Goal: Communication & Community: Answer question/provide support

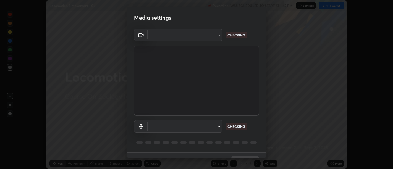
scroll to position [12, 0]
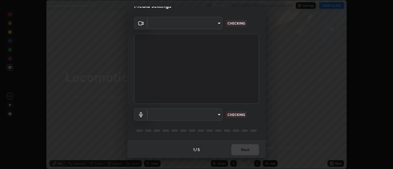
type input "d9b519daceb8a772394af6ea8e45353be5bbf62d8cb1cf3345c472de64055974"
type input "default"
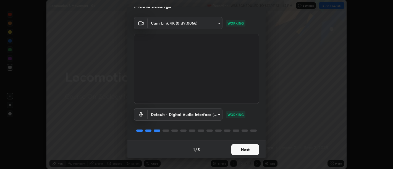
click at [246, 151] on button "Next" at bounding box center [245, 149] width 28 height 11
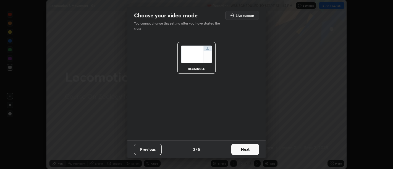
scroll to position [0, 0]
click at [248, 150] on button "Next" at bounding box center [245, 149] width 28 height 11
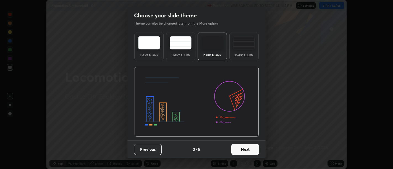
click at [250, 150] on button "Next" at bounding box center [245, 149] width 28 height 11
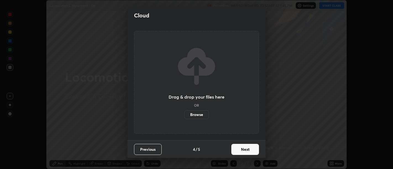
click at [252, 150] on button "Next" at bounding box center [245, 149] width 28 height 11
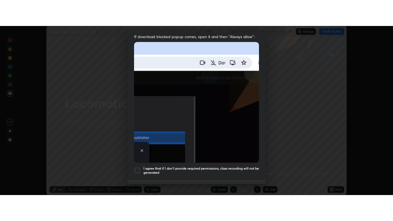
scroll to position [125, 0]
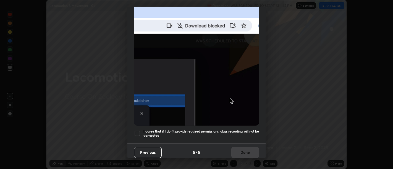
click at [245, 134] on h5 "I agree that if I don't provide required permissions, class recording will not …" at bounding box center [201, 133] width 116 height 9
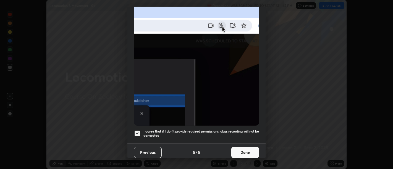
click at [246, 149] on button "Done" at bounding box center [245, 152] width 28 height 11
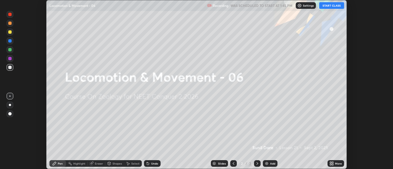
click at [332, 163] on icon at bounding box center [332, 162] width 1 height 1
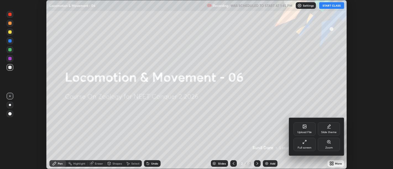
click at [304, 148] on div "Full screen" at bounding box center [305, 147] width 14 height 3
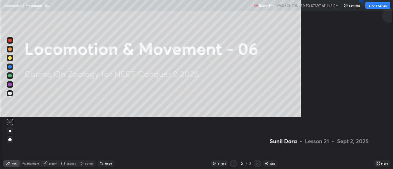
scroll to position [221, 393]
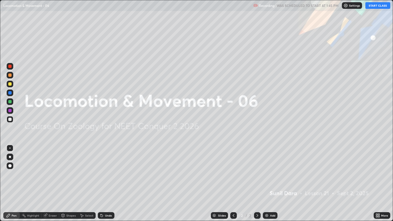
click at [375, 5] on button "START CLASS" at bounding box center [377, 5] width 25 height 7
click at [233, 169] on icon at bounding box center [233, 215] width 4 height 4
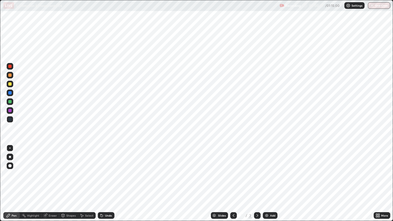
click at [254, 169] on div at bounding box center [257, 215] width 7 height 7
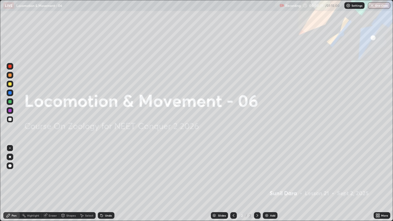
click at [268, 169] on img at bounding box center [266, 215] width 4 height 4
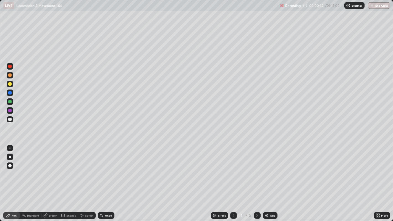
click at [10, 157] on div at bounding box center [10, 157] width 2 height 2
click at [11, 85] on div at bounding box center [9, 83] width 3 height 3
click at [11, 120] on div at bounding box center [9, 119] width 3 height 3
click at [10, 118] on div at bounding box center [9, 119] width 3 height 3
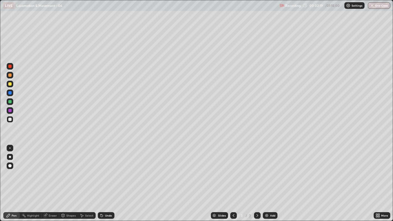
click at [52, 169] on div "Eraser" at bounding box center [53, 215] width 8 height 3
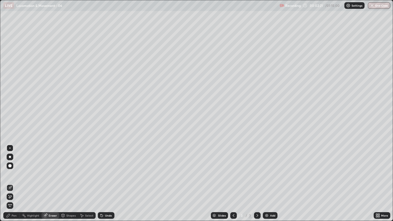
click at [84, 169] on div "Select" at bounding box center [87, 215] width 18 height 7
click at [78, 61] on div "0 ° Undo Copy Duplicate Duplicate to new slide Delete" at bounding box center [196, 110] width 393 height 221
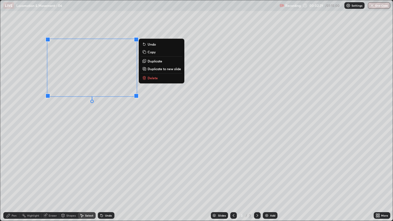
click at [149, 78] on p "Delete" at bounding box center [153, 78] width 10 height 4
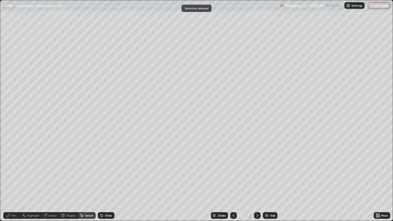
click at [16, 169] on div "Pen" at bounding box center [14, 215] width 5 height 3
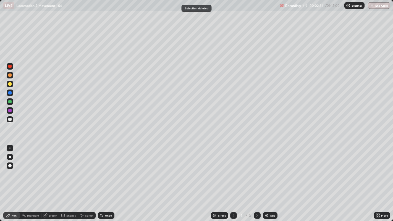
click at [11, 121] on div at bounding box center [9, 119] width 3 height 3
click at [9, 120] on div at bounding box center [9, 119] width 3 height 3
click at [10, 119] on div at bounding box center [9, 119] width 3 height 3
click at [10, 77] on div at bounding box center [9, 75] width 3 height 3
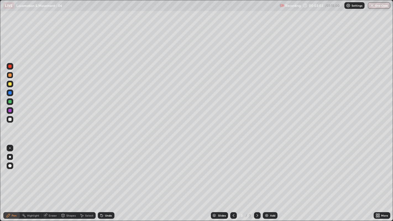
click at [108, 169] on div "Undo" at bounding box center [108, 215] width 7 height 3
click at [106, 169] on div "Undo" at bounding box center [106, 215] width 17 height 7
click at [11, 120] on div at bounding box center [10, 119] width 7 height 7
click at [11, 121] on div at bounding box center [10, 119] width 7 height 7
click at [10, 119] on div at bounding box center [9, 119] width 3 height 3
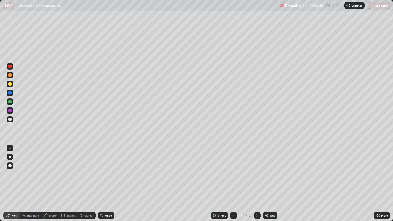
click at [8, 120] on div at bounding box center [10, 119] width 7 height 7
click at [9, 119] on div at bounding box center [9, 119] width 3 height 3
click at [10, 94] on div at bounding box center [9, 92] width 3 height 3
click at [9, 75] on div at bounding box center [9, 75] width 3 height 3
click at [9, 85] on div at bounding box center [9, 83] width 3 height 3
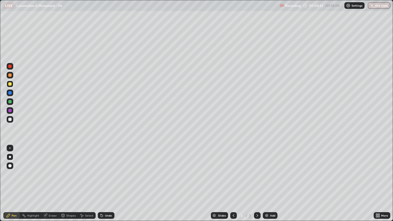
click at [10, 119] on div at bounding box center [9, 119] width 3 height 3
click at [8, 120] on div at bounding box center [10, 119] width 7 height 7
click at [9, 119] on div at bounding box center [9, 119] width 3 height 3
click at [89, 169] on div "Select" at bounding box center [89, 215] width 8 height 3
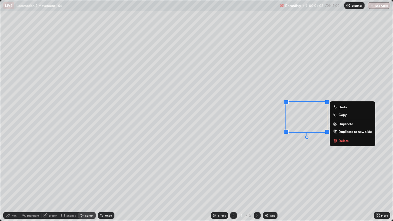
click at [341, 142] on p "Delete" at bounding box center [344, 140] width 10 height 4
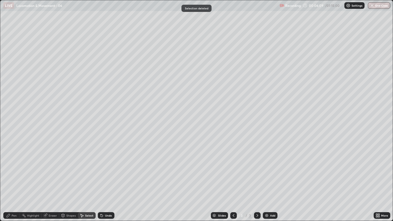
click at [16, 169] on div "Pen" at bounding box center [14, 215] width 5 height 3
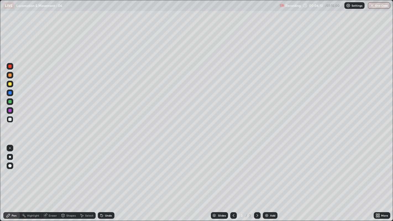
click at [9, 119] on div at bounding box center [9, 119] width 3 height 3
click at [7, 104] on div at bounding box center [10, 101] width 7 height 7
click at [9, 120] on div at bounding box center [9, 119] width 3 height 3
click at [7, 121] on div at bounding box center [10, 119] width 7 height 7
click at [9, 121] on div at bounding box center [9, 119] width 3 height 3
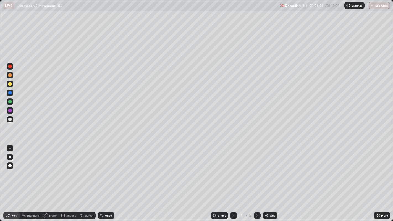
click at [9, 75] on div at bounding box center [9, 75] width 3 height 3
click at [270, 169] on div "Add" at bounding box center [272, 215] width 5 height 3
click at [11, 75] on div at bounding box center [9, 75] width 3 height 3
click at [10, 75] on div at bounding box center [9, 75] width 3 height 3
click at [8, 77] on div at bounding box center [10, 75] width 7 height 7
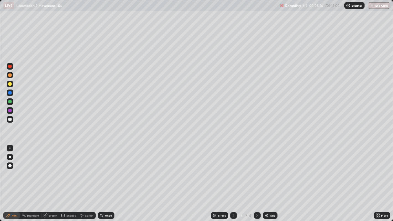
click at [10, 119] on div at bounding box center [9, 119] width 3 height 3
click at [7, 120] on div at bounding box center [10, 119] width 7 height 7
click at [10, 119] on div at bounding box center [9, 119] width 3 height 3
click at [9, 122] on div at bounding box center [10, 119] width 7 height 7
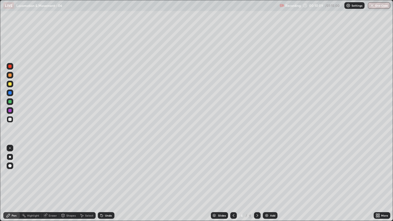
click at [8, 120] on div at bounding box center [9, 119] width 3 height 3
click at [7, 119] on div at bounding box center [10, 119] width 7 height 7
click at [11, 118] on div at bounding box center [10, 119] width 7 height 7
click at [9, 119] on div at bounding box center [9, 119] width 3 height 3
click at [9, 120] on div at bounding box center [9, 119] width 3 height 3
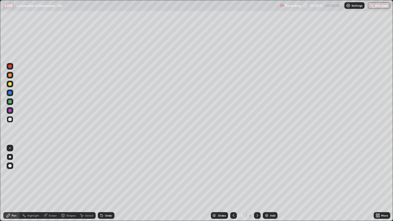
click at [8, 122] on div at bounding box center [10, 119] width 7 height 7
click at [105, 169] on div "Undo" at bounding box center [108, 215] width 7 height 3
click at [7, 118] on div at bounding box center [10, 119] width 7 height 7
click at [10, 74] on div at bounding box center [9, 75] width 3 height 3
click at [9, 120] on div at bounding box center [9, 119] width 3 height 3
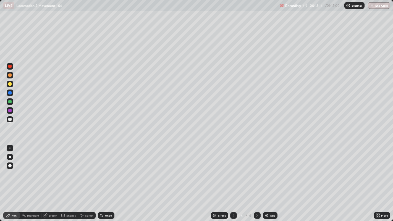
click at [9, 84] on div at bounding box center [9, 83] width 3 height 3
click at [270, 169] on div "Add" at bounding box center [272, 215] width 5 height 3
click at [233, 169] on icon at bounding box center [234, 215] width 2 height 3
click at [258, 169] on icon at bounding box center [257, 215] width 4 height 4
click at [11, 75] on div at bounding box center [9, 75] width 3 height 3
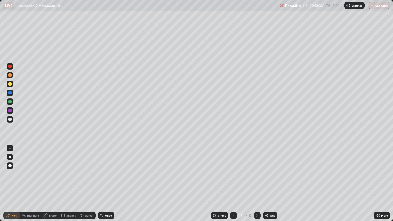
click at [8, 120] on div at bounding box center [9, 119] width 3 height 3
click at [10, 119] on div at bounding box center [9, 119] width 3 height 3
click at [9, 119] on div at bounding box center [9, 119] width 3 height 3
click at [10, 122] on div at bounding box center [10, 119] width 7 height 7
click at [11, 119] on div at bounding box center [9, 119] width 3 height 3
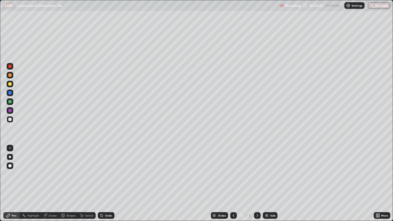
click at [10, 120] on div at bounding box center [9, 119] width 3 height 3
click at [10, 119] on div at bounding box center [9, 119] width 3 height 3
click at [9, 120] on div at bounding box center [9, 119] width 3 height 3
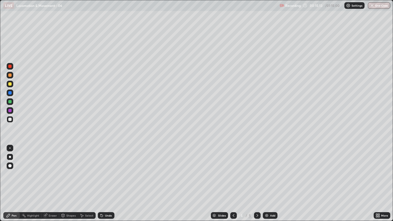
click at [9, 120] on div at bounding box center [9, 119] width 3 height 3
click at [10, 119] on div at bounding box center [9, 119] width 3 height 3
click at [9, 119] on div at bounding box center [9, 119] width 3 height 3
click at [9, 120] on div at bounding box center [9, 119] width 3 height 3
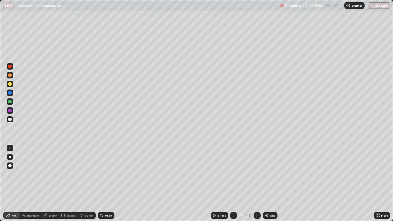
click at [8, 118] on div at bounding box center [10, 119] width 7 height 7
click at [107, 169] on div "Undo" at bounding box center [108, 215] width 7 height 3
click at [108, 169] on div "Undo" at bounding box center [108, 215] width 7 height 3
click at [10, 116] on div at bounding box center [10, 119] width 7 height 7
click at [109, 169] on div "Undo" at bounding box center [108, 215] width 7 height 3
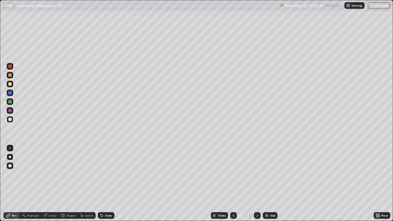
click at [108, 169] on div "Undo" at bounding box center [108, 215] width 7 height 3
click at [110, 169] on div "Undo" at bounding box center [108, 215] width 7 height 3
click at [109, 169] on div "Undo" at bounding box center [108, 215] width 7 height 3
click at [110, 169] on div "Undo" at bounding box center [108, 215] width 7 height 3
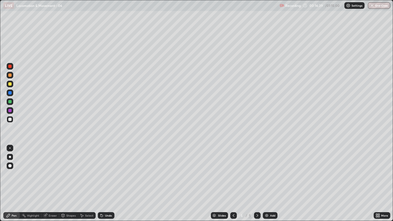
click at [113, 169] on div "Undo" at bounding box center [106, 215] width 17 height 7
click at [112, 169] on div "Undo" at bounding box center [106, 215] width 17 height 7
click at [7, 119] on div at bounding box center [10, 119] width 7 height 7
click at [10, 120] on div at bounding box center [9, 119] width 3 height 3
click at [254, 169] on div at bounding box center [257, 215] width 7 height 7
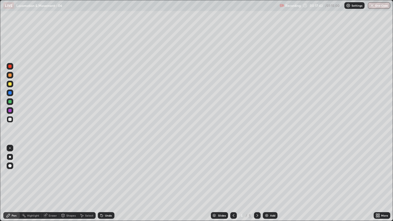
click at [266, 169] on div "Add" at bounding box center [270, 215] width 15 height 7
click at [10, 120] on div at bounding box center [9, 119] width 3 height 3
click at [11, 120] on div at bounding box center [9, 119] width 3 height 3
click at [11, 85] on div at bounding box center [9, 83] width 3 height 3
click at [8, 120] on div at bounding box center [10, 119] width 7 height 7
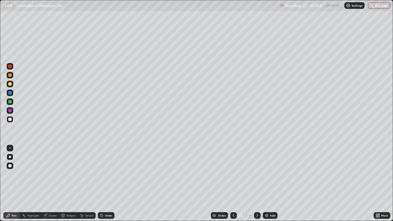
click at [8, 120] on div at bounding box center [9, 119] width 3 height 3
click at [10, 119] on div at bounding box center [9, 119] width 3 height 3
click at [9, 119] on div at bounding box center [9, 119] width 3 height 3
click at [110, 169] on div "Undo" at bounding box center [108, 215] width 7 height 3
click at [9, 94] on div at bounding box center [9, 92] width 3 height 3
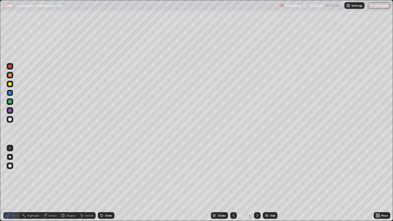
click at [11, 121] on div at bounding box center [10, 119] width 7 height 7
click at [7, 93] on div at bounding box center [10, 93] width 7 height 7
click at [10, 75] on div at bounding box center [9, 75] width 3 height 3
click at [10, 103] on div at bounding box center [9, 101] width 3 height 3
click at [9, 120] on div at bounding box center [9, 119] width 3 height 3
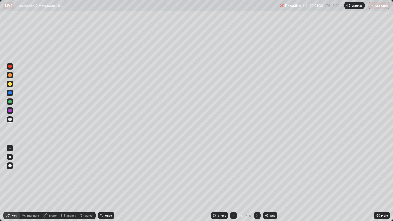
click at [10, 75] on div at bounding box center [9, 75] width 3 height 3
click at [10, 102] on div at bounding box center [9, 101] width 3 height 3
click at [9, 76] on div at bounding box center [9, 75] width 3 height 3
click at [53, 169] on div "Eraser" at bounding box center [53, 215] width 8 height 3
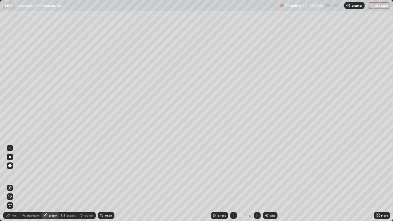
click at [14, 169] on div "Pen" at bounding box center [14, 215] width 5 height 3
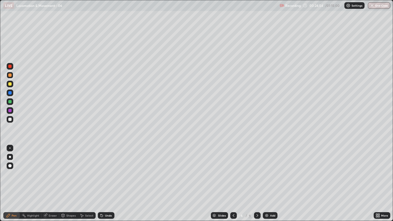
click at [13, 100] on div at bounding box center [10, 101] width 7 height 7
click at [10, 75] on div at bounding box center [9, 75] width 3 height 3
click at [11, 101] on div at bounding box center [9, 101] width 3 height 3
click at [8, 74] on div at bounding box center [9, 75] width 3 height 3
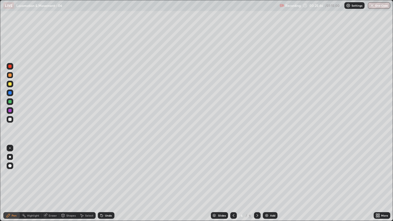
click at [11, 100] on div at bounding box center [9, 101] width 3 height 3
click at [10, 119] on div at bounding box center [9, 119] width 3 height 3
click at [9, 76] on div at bounding box center [9, 75] width 3 height 3
click at [10, 100] on div at bounding box center [9, 101] width 3 height 3
click at [8, 116] on div at bounding box center [10, 119] width 7 height 7
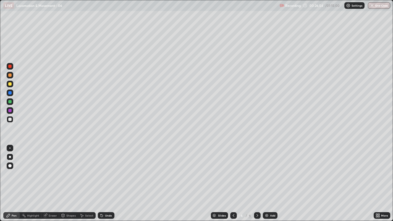
click at [13, 121] on div at bounding box center [10, 119] width 7 height 7
click at [10, 121] on div at bounding box center [10, 119] width 7 height 7
click at [12, 118] on div at bounding box center [10, 119] width 7 height 7
click at [12, 119] on div at bounding box center [10, 119] width 7 height 7
click at [11, 119] on div at bounding box center [9, 119] width 3 height 3
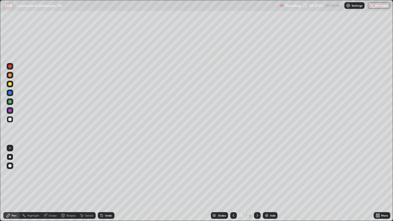
click at [12, 118] on div at bounding box center [10, 119] width 7 height 7
click at [10, 119] on div at bounding box center [9, 119] width 3 height 3
click at [11, 120] on div at bounding box center [9, 119] width 3 height 3
click at [10, 119] on div at bounding box center [9, 119] width 3 height 3
click at [9, 119] on div at bounding box center [9, 119] width 3 height 3
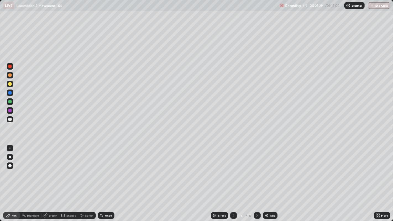
click at [107, 169] on div "Undo" at bounding box center [108, 215] width 7 height 3
click at [107, 169] on div "Undo" at bounding box center [106, 215] width 17 height 7
click at [107, 169] on div "Undo" at bounding box center [108, 215] width 7 height 3
click at [110, 169] on div "Undo" at bounding box center [108, 215] width 7 height 3
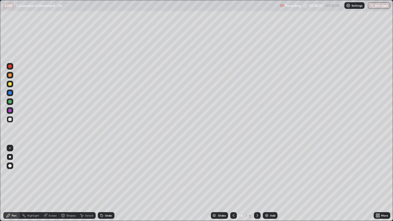
click at [108, 169] on div "Undo" at bounding box center [108, 215] width 7 height 3
click at [12, 120] on div at bounding box center [10, 119] width 7 height 7
click at [11, 76] on div at bounding box center [9, 75] width 3 height 3
click at [270, 169] on div "Add" at bounding box center [272, 215] width 5 height 3
click at [10, 76] on div at bounding box center [9, 75] width 3 height 3
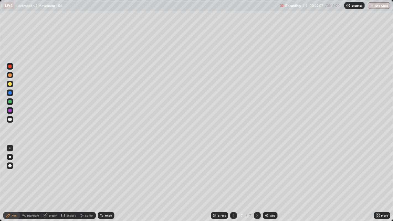
click at [11, 119] on div at bounding box center [9, 119] width 3 height 3
click at [8, 119] on div at bounding box center [9, 119] width 3 height 3
click at [10, 119] on div at bounding box center [9, 119] width 3 height 3
click at [111, 169] on div "Undo" at bounding box center [108, 215] width 7 height 3
click at [10, 121] on div at bounding box center [9, 119] width 3 height 3
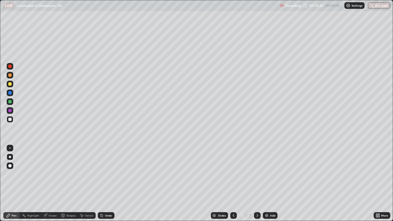
click at [10, 119] on div at bounding box center [9, 119] width 3 height 3
click at [53, 169] on div "Eraser" at bounding box center [53, 215] width 8 height 3
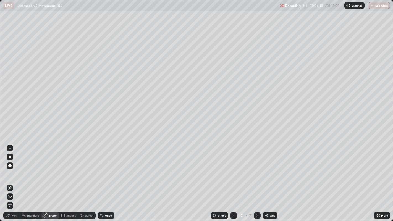
click at [12, 169] on div "Pen" at bounding box center [14, 215] width 5 height 3
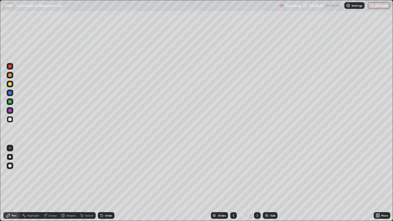
click at [9, 119] on div at bounding box center [9, 119] width 3 height 3
click at [10, 120] on div at bounding box center [9, 119] width 3 height 3
click at [8, 119] on div at bounding box center [9, 119] width 3 height 3
click at [8, 119] on div at bounding box center [10, 119] width 7 height 7
click at [9, 121] on div at bounding box center [10, 119] width 7 height 7
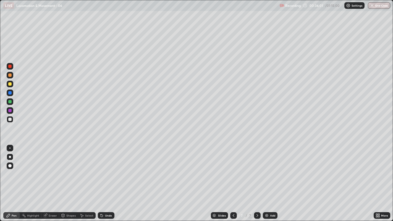
click at [9, 120] on div at bounding box center [9, 119] width 3 height 3
click at [11, 121] on div at bounding box center [10, 119] width 7 height 7
click at [9, 119] on div at bounding box center [9, 119] width 3 height 3
click at [256, 169] on icon at bounding box center [257, 215] width 4 height 4
click at [268, 169] on div "Add" at bounding box center [270, 215] width 15 height 7
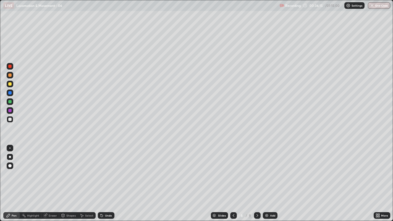
click at [10, 119] on div at bounding box center [9, 119] width 3 height 3
click at [8, 119] on div at bounding box center [9, 119] width 3 height 3
click at [9, 119] on div at bounding box center [9, 119] width 3 height 3
click at [107, 169] on div "Undo" at bounding box center [108, 215] width 7 height 3
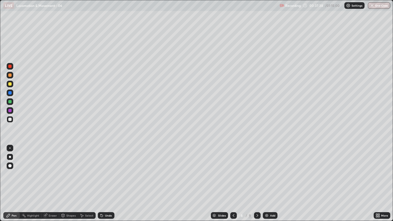
click at [108, 169] on div "Undo" at bounding box center [108, 215] width 7 height 3
click at [110, 169] on div "Undo" at bounding box center [108, 215] width 7 height 3
click at [112, 169] on div "Undo" at bounding box center [106, 215] width 17 height 7
click at [108, 169] on div "Undo" at bounding box center [108, 215] width 7 height 3
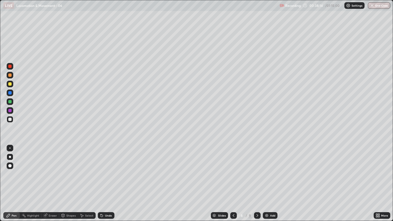
click at [7, 119] on div at bounding box center [10, 119] width 7 height 7
click at [10, 119] on div at bounding box center [9, 119] width 3 height 3
click at [54, 169] on div "Eraser" at bounding box center [53, 215] width 8 height 3
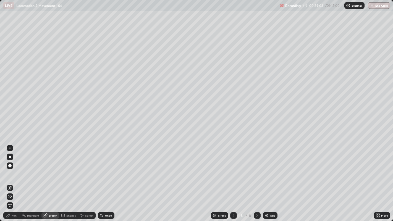
click at [17, 169] on div "Pen" at bounding box center [11, 215] width 17 height 7
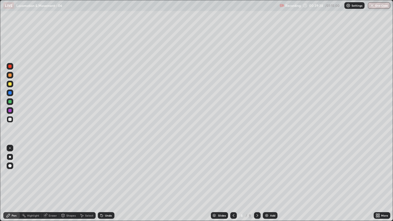
click at [10, 101] on div at bounding box center [9, 101] width 3 height 3
click at [9, 84] on div at bounding box center [9, 83] width 3 height 3
click at [10, 83] on div at bounding box center [9, 83] width 3 height 3
click at [9, 119] on div at bounding box center [9, 119] width 3 height 3
click at [11, 119] on div at bounding box center [9, 119] width 3 height 3
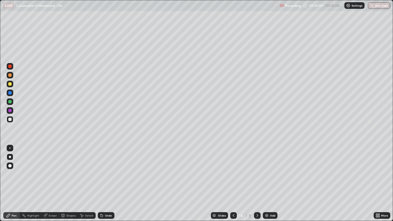
click at [104, 169] on div "Undo" at bounding box center [106, 215] width 17 height 7
click at [106, 169] on div "Undo" at bounding box center [106, 215] width 17 height 7
click at [7, 120] on div at bounding box center [10, 119] width 7 height 7
click at [256, 169] on icon at bounding box center [257, 215] width 4 height 4
click at [269, 169] on div "Add" at bounding box center [270, 215] width 15 height 7
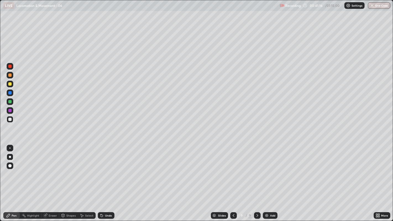
click at [10, 120] on div at bounding box center [9, 119] width 3 height 3
click at [10, 75] on div at bounding box center [9, 75] width 3 height 3
click at [9, 101] on div at bounding box center [9, 101] width 3 height 3
click at [10, 75] on div at bounding box center [9, 75] width 3 height 3
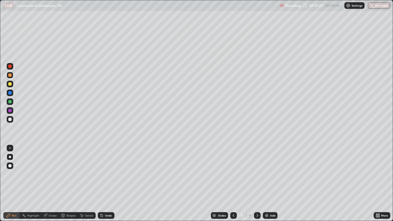
click at [10, 76] on div at bounding box center [9, 75] width 3 height 3
click at [10, 100] on div at bounding box center [9, 101] width 3 height 3
click at [10, 77] on div at bounding box center [10, 75] width 7 height 7
click at [10, 76] on div at bounding box center [9, 75] width 3 height 3
click at [9, 78] on div at bounding box center [10, 75] width 7 height 7
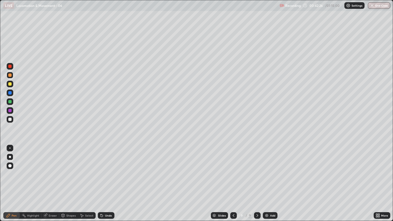
click at [9, 101] on div at bounding box center [9, 101] width 3 height 3
click at [12, 103] on div at bounding box center [10, 101] width 7 height 7
click at [9, 120] on div at bounding box center [9, 119] width 3 height 3
click at [10, 120] on div at bounding box center [9, 119] width 3 height 3
click at [10, 75] on div at bounding box center [9, 75] width 3 height 3
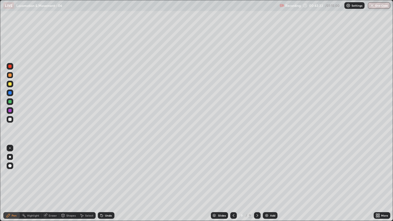
click at [8, 102] on div at bounding box center [9, 101] width 3 height 3
click at [10, 103] on div at bounding box center [9, 101] width 3 height 3
click at [9, 119] on div at bounding box center [9, 119] width 3 height 3
click at [8, 118] on div at bounding box center [9, 119] width 3 height 3
click at [10, 119] on div at bounding box center [9, 119] width 3 height 3
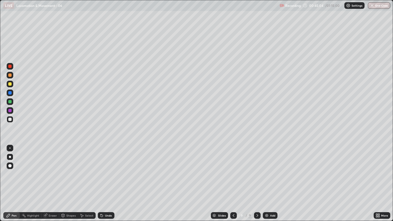
click at [9, 75] on div at bounding box center [9, 75] width 3 height 3
click at [9, 93] on div at bounding box center [9, 92] width 3 height 3
click at [10, 119] on div at bounding box center [9, 119] width 3 height 3
click at [7, 117] on div at bounding box center [10, 119] width 7 height 9
click at [10, 119] on div at bounding box center [9, 119] width 3 height 3
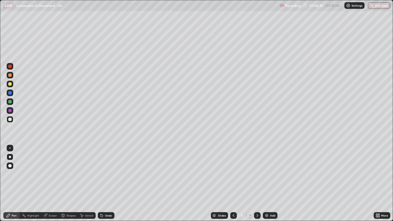
click at [9, 101] on div at bounding box center [9, 101] width 3 height 3
click at [9, 83] on div at bounding box center [9, 83] width 3 height 3
click at [9, 75] on div at bounding box center [9, 75] width 3 height 3
click at [10, 94] on div at bounding box center [9, 92] width 3 height 3
click at [9, 85] on div at bounding box center [9, 83] width 3 height 3
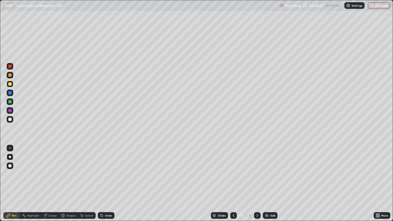
click at [9, 91] on div at bounding box center [9, 92] width 3 height 3
click at [9, 110] on div at bounding box center [9, 110] width 3 height 3
click at [7, 119] on div at bounding box center [10, 119] width 7 height 7
click at [11, 120] on div at bounding box center [9, 119] width 3 height 3
click at [106, 169] on div "Undo" at bounding box center [106, 215] width 17 height 7
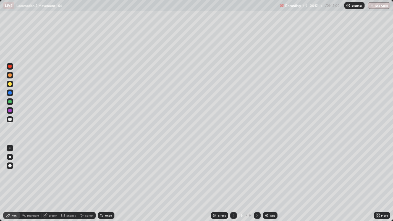
click at [10, 119] on div at bounding box center [9, 119] width 3 height 3
click at [9, 118] on div at bounding box center [9, 119] width 3 height 3
click at [11, 119] on div at bounding box center [9, 119] width 3 height 3
click at [10, 120] on div at bounding box center [9, 119] width 3 height 3
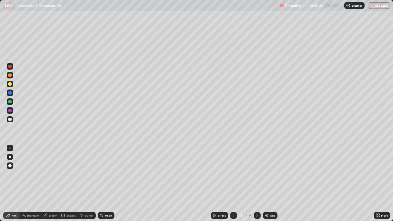
click at [9, 119] on div at bounding box center [9, 119] width 3 height 3
click at [11, 118] on div at bounding box center [9, 119] width 3 height 3
click at [256, 169] on icon at bounding box center [257, 215] width 4 height 4
click at [267, 169] on img at bounding box center [266, 215] width 4 height 4
click at [8, 76] on div at bounding box center [10, 75] width 7 height 7
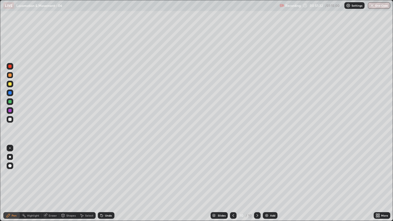
click at [10, 76] on div at bounding box center [9, 75] width 3 height 3
click at [10, 119] on div at bounding box center [9, 119] width 3 height 3
click at [9, 121] on div at bounding box center [10, 119] width 7 height 7
click at [10, 120] on div at bounding box center [9, 119] width 3 height 3
click at [11, 120] on div at bounding box center [9, 119] width 3 height 3
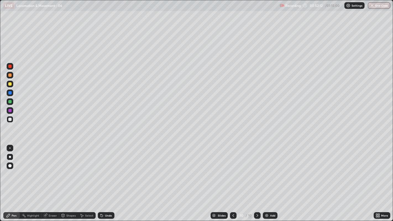
click at [9, 121] on div at bounding box center [10, 119] width 7 height 7
click at [11, 120] on div at bounding box center [9, 119] width 3 height 3
click at [109, 169] on div "Undo" at bounding box center [108, 215] width 7 height 3
click at [7, 120] on div at bounding box center [10, 119] width 7 height 7
click at [10, 120] on div at bounding box center [9, 119] width 3 height 3
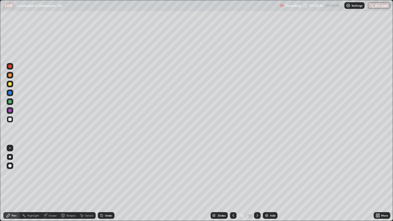
click at [10, 120] on div at bounding box center [9, 119] width 3 height 3
click at [109, 169] on div "Undo" at bounding box center [106, 215] width 17 height 7
click at [10, 93] on div at bounding box center [9, 92] width 3 height 3
click at [12, 94] on div at bounding box center [10, 93] width 7 height 7
click at [12, 122] on div at bounding box center [10, 119] width 7 height 9
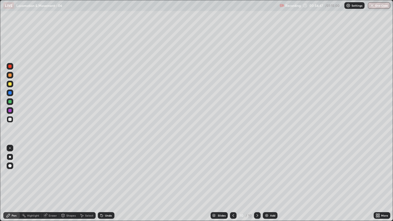
click at [10, 119] on div at bounding box center [9, 119] width 3 height 3
click at [9, 121] on div at bounding box center [10, 119] width 7 height 7
click at [110, 169] on div "Undo" at bounding box center [108, 215] width 7 height 3
click at [109, 169] on div "Undo" at bounding box center [106, 215] width 17 height 7
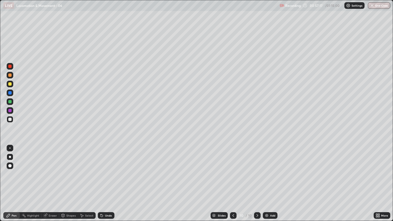
click at [109, 169] on div "Undo" at bounding box center [106, 215] width 17 height 7
click at [9, 120] on div at bounding box center [9, 119] width 3 height 3
click at [7, 119] on div at bounding box center [10, 119] width 7 height 7
click at [11, 121] on div at bounding box center [10, 119] width 7 height 7
click at [232, 169] on icon at bounding box center [233, 215] width 4 height 4
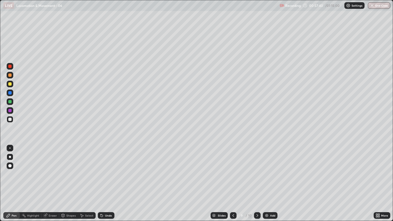
click at [256, 169] on icon at bounding box center [257, 215] width 2 height 3
click at [11, 120] on div at bounding box center [9, 119] width 3 height 3
click at [272, 169] on div "Add" at bounding box center [272, 215] width 5 height 3
click at [11, 119] on div at bounding box center [9, 119] width 3 height 3
click at [7, 119] on div at bounding box center [10, 119] width 7 height 7
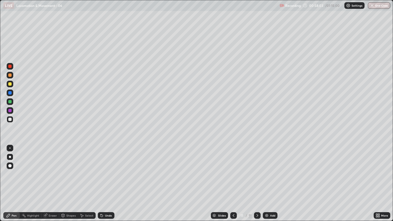
click at [109, 169] on div "Undo" at bounding box center [108, 215] width 7 height 3
click at [110, 169] on div "Undo" at bounding box center [108, 215] width 7 height 3
click at [8, 121] on div at bounding box center [10, 119] width 7 height 7
click at [9, 120] on div at bounding box center [9, 119] width 3 height 3
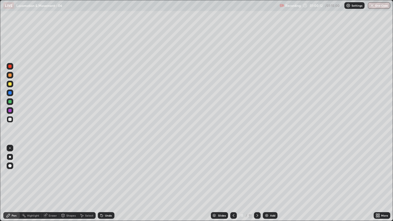
click at [10, 119] on div at bounding box center [9, 119] width 3 height 3
click at [10, 111] on div at bounding box center [9, 110] width 3 height 3
click at [12, 119] on div at bounding box center [10, 119] width 7 height 7
click at [12, 120] on div at bounding box center [10, 119] width 7 height 7
click at [108, 169] on div "Undo" at bounding box center [108, 215] width 7 height 3
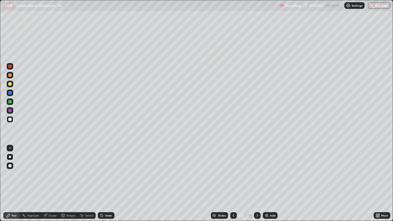
click at [110, 169] on div "Undo" at bounding box center [108, 215] width 7 height 3
click at [317, 169] on div "Slides 11 / 11 Add" at bounding box center [243, 215] width 259 height 11
click at [10, 120] on div at bounding box center [9, 119] width 3 height 3
click at [8, 120] on div at bounding box center [9, 119] width 3 height 3
click at [10, 120] on div at bounding box center [9, 119] width 3 height 3
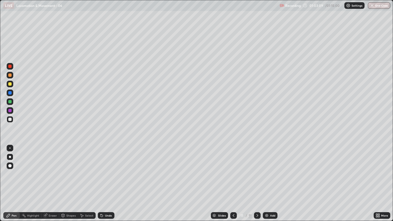
click at [12, 121] on div at bounding box center [10, 119] width 7 height 7
click at [271, 169] on div "Add" at bounding box center [270, 215] width 15 height 7
click at [10, 118] on div at bounding box center [9, 119] width 3 height 3
click at [11, 119] on div at bounding box center [9, 119] width 3 height 3
click at [9, 120] on div at bounding box center [9, 119] width 3 height 3
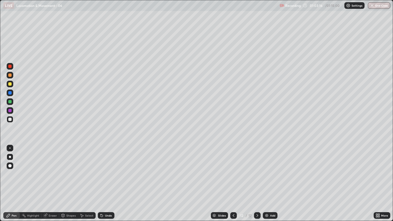
click at [11, 110] on div at bounding box center [9, 110] width 3 height 3
click at [10, 118] on div at bounding box center [9, 119] width 3 height 3
click at [9, 118] on div at bounding box center [9, 119] width 3 height 3
click at [11, 118] on div at bounding box center [9, 119] width 3 height 3
click at [9, 119] on div at bounding box center [9, 119] width 3 height 3
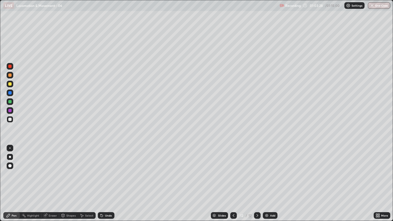
click at [10, 120] on div at bounding box center [9, 119] width 3 height 3
click at [13, 121] on div at bounding box center [10, 119] width 7 height 7
click at [8, 119] on div at bounding box center [10, 119] width 7 height 7
click at [10, 75] on div at bounding box center [9, 75] width 3 height 3
click at [11, 102] on div at bounding box center [9, 101] width 3 height 3
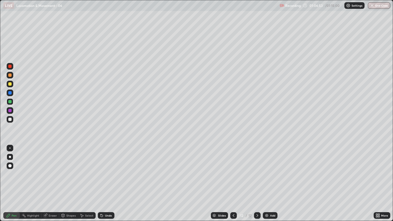
click at [8, 110] on div at bounding box center [9, 110] width 3 height 3
click at [7, 120] on div at bounding box center [10, 119] width 7 height 7
click at [10, 119] on div at bounding box center [9, 119] width 3 height 3
click at [272, 169] on div "Add" at bounding box center [272, 215] width 5 height 3
click at [11, 118] on div at bounding box center [9, 119] width 3 height 3
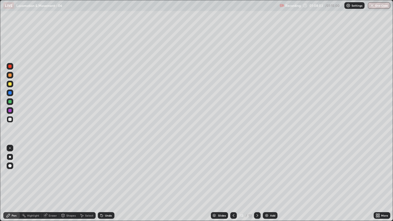
click at [7, 121] on div at bounding box center [10, 119] width 7 height 7
click at [9, 119] on div at bounding box center [9, 119] width 3 height 3
click at [9, 120] on div at bounding box center [9, 119] width 3 height 3
click at [9, 119] on div at bounding box center [9, 119] width 3 height 3
click at [110, 169] on div "Undo" at bounding box center [108, 215] width 7 height 3
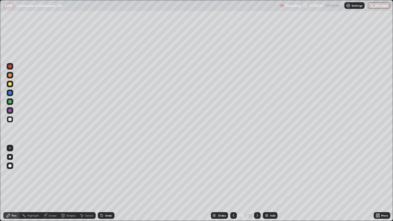
click at [11, 103] on div at bounding box center [9, 101] width 3 height 3
click at [12, 84] on div at bounding box center [10, 84] width 7 height 7
click at [9, 119] on div at bounding box center [9, 119] width 3 height 3
click at [13, 120] on div at bounding box center [10, 119] width 7 height 7
click at [9, 101] on div at bounding box center [9, 101] width 3 height 3
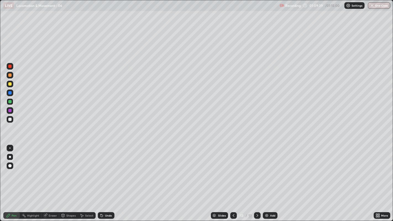
click at [12, 83] on div at bounding box center [10, 84] width 7 height 7
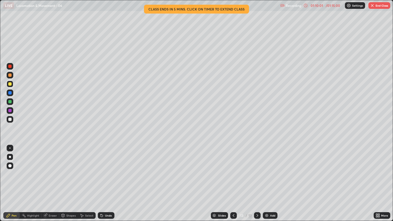
click at [8, 120] on div at bounding box center [10, 119] width 7 height 7
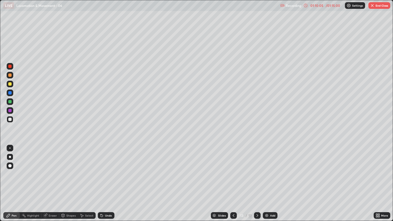
click at [106, 169] on div "Undo" at bounding box center [108, 215] width 7 height 3
click at [108, 169] on div "Undo" at bounding box center [108, 215] width 7 height 3
click at [104, 169] on div "Undo" at bounding box center [106, 215] width 17 height 7
click at [10, 121] on div at bounding box center [10, 119] width 7 height 7
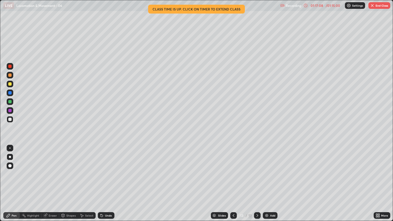
click at [381, 5] on button "End Class" at bounding box center [379, 5] width 22 height 7
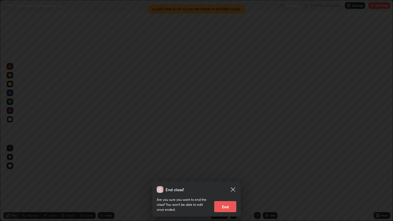
click at [227, 169] on button "End" at bounding box center [225, 206] width 22 height 11
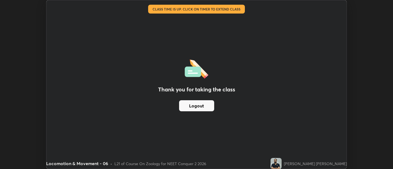
scroll to position [27465, 27241]
